Goal: Find specific page/section: Find specific page/section

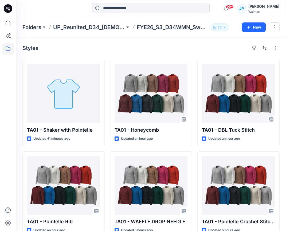
scroll to position [39, 0]
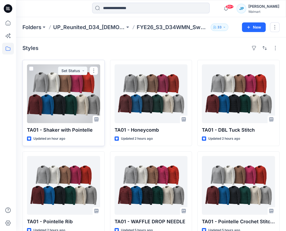
click at [76, 92] on div at bounding box center [63, 93] width 73 height 59
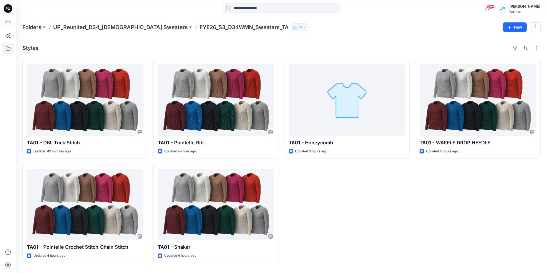
click at [237, 9] on input at bounding box center [282, 8] width 118 height 11
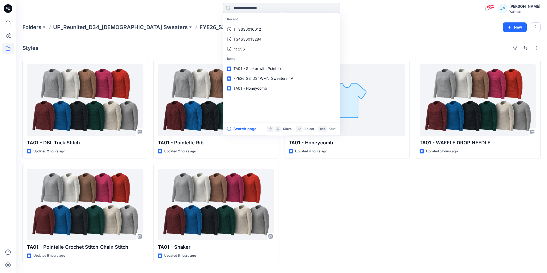
paste input "**********"
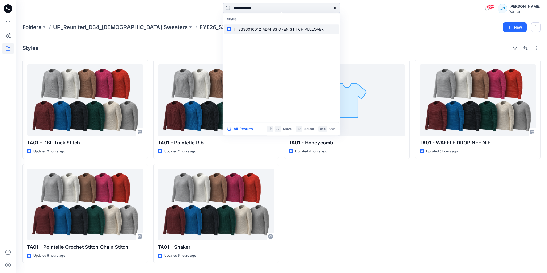
type input "**********"
click at [262, 28] on span "TT3636010012_ADM_SS OPEN STITCH PULLOVER" at bounding box center [279, 29] width 90 height 5
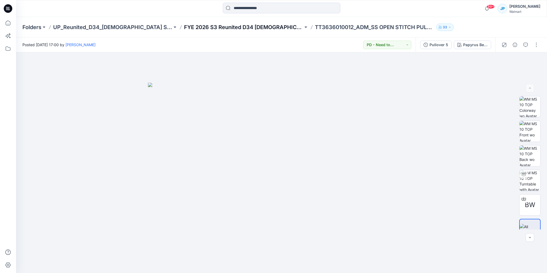
click at [201, 29] on p "FYE 2026 S3 Reunited D34 [DEMOGRAPHIC_DATA] Sweaters" at bounding box center [243, 27] width 119 height 7
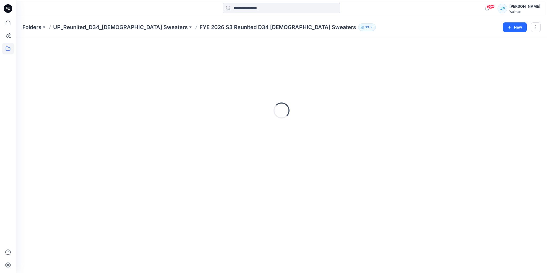
click at [201, 29] on p "FYE 2026 S3 Reunited D34 [DEMOGRAPHIC_DATA] Sweaters" at bounding box center [278, 27] width 157 height 7
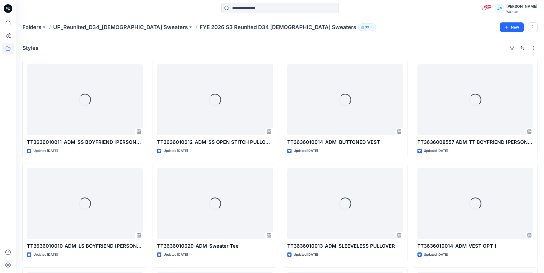
click at [219, 28] on p "FYE 2026 S3 Reunited D34 [DEMOGRAPHIC_DATA] Sweaters" at bounding box center [278, 27] width 157 height 7
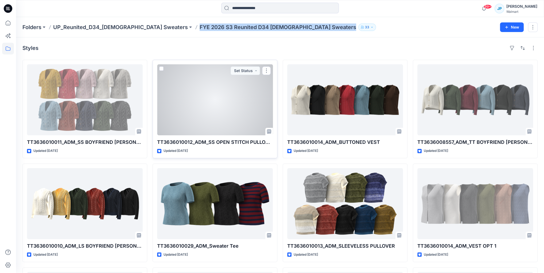
copy div "FYE 2026 S3 Reunited D34 [DEMOGRAPHIC_DATA] Sweaters 33 New"
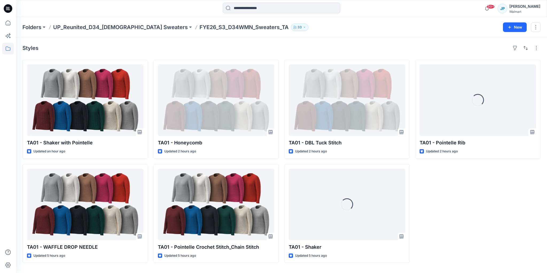
click at [200, 28] on p "FYE26_S3_D34WMN_Sweaters_TA" at bounding box center [244, 27] width 89 height 7
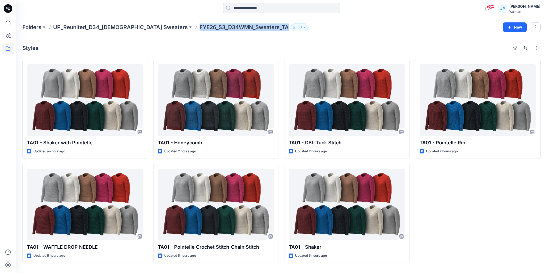
copy p "FYE26_S3_D34WMN_Sweaters_TA"
click at [362, 36] on div "Folders UP_Reunited_D34_[DEMOGRAPHIC_DATA] Sweaters FYE26_S3_D34WMN_Sweaters_TA…" at bounding box center [281, 27] width 531 height 20
